Goal: Task Accomplishment & Management: Manage account settings

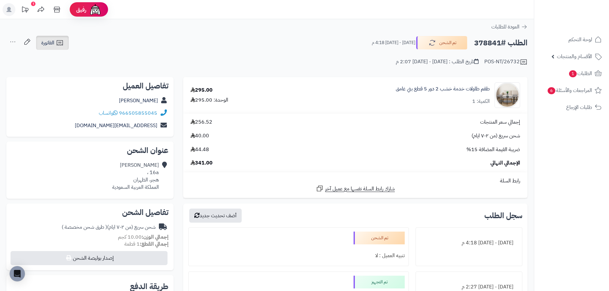
click at [36, 40] on link "الفاتورة" at bounding box center [52, 43] width 33 height 14
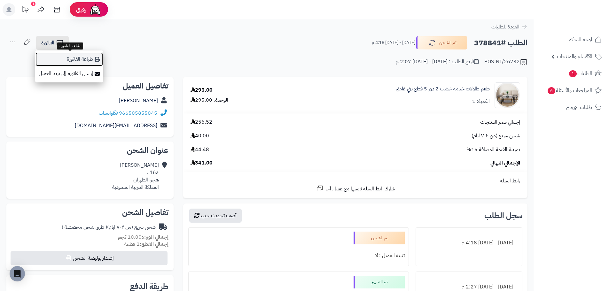
click at [81, 61] on link "طباعة الفاتورة" at bounding box center [69, 59] width 68 height 14
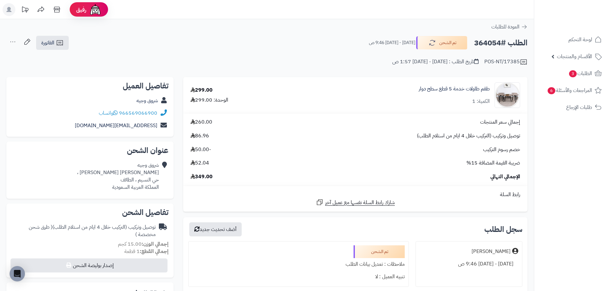
click at [492, 43] on h2 "الطلب #364054" at bounding box center [500, 42] width 53 height 13
copy h2 "364054"
